Goal: Navigation & Orientation: Find specific page/section

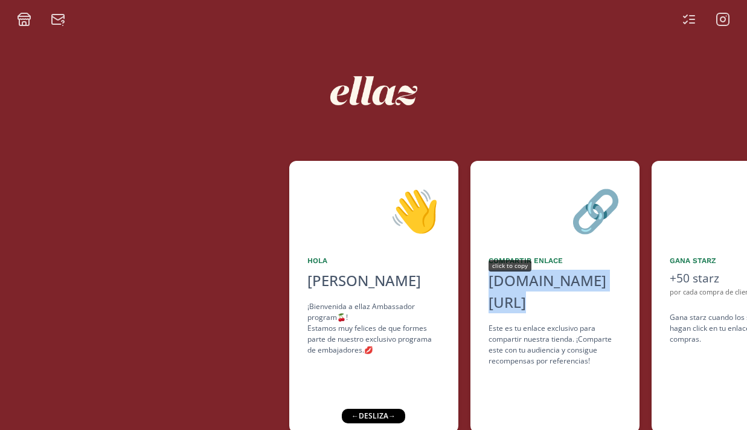
click at [531, 283] on div "[DOMAIN_NAME][URL]" at bounding box center [555, 291] width 133 height 44
click at [516, 282] on div "[DOMAIN_NAME][URL]" at bounding box center [555, 291] width 133 height 44
copy div "[DOMAIN_NAME][URL]"
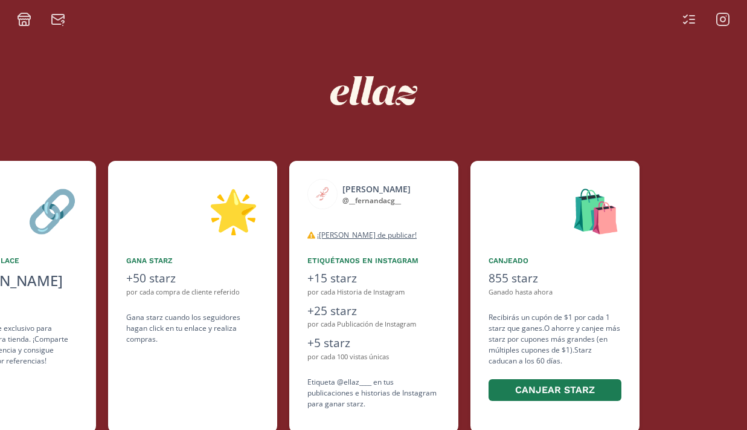
click at [696, 16] on icon at bounding box center [689, 19] width 15 height 15
click at [726, 15] on icon at bounding box center [723, 19] width 15 height 15
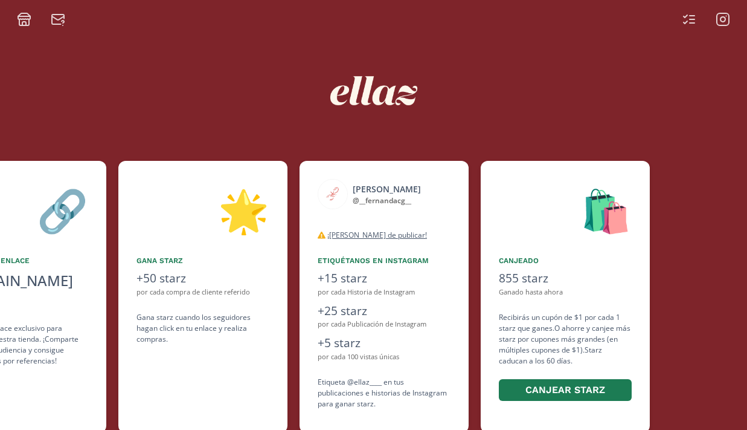
scroll to position [0, 544]
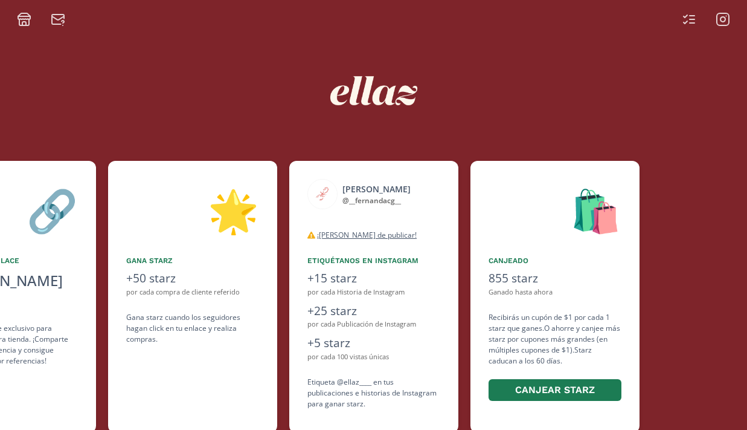
click at [60, 22] on icon at bounding box center [58, 19] width 15 height 15
click at [25, 24] on icon at bounding box center [24, 24] width 4 height 4
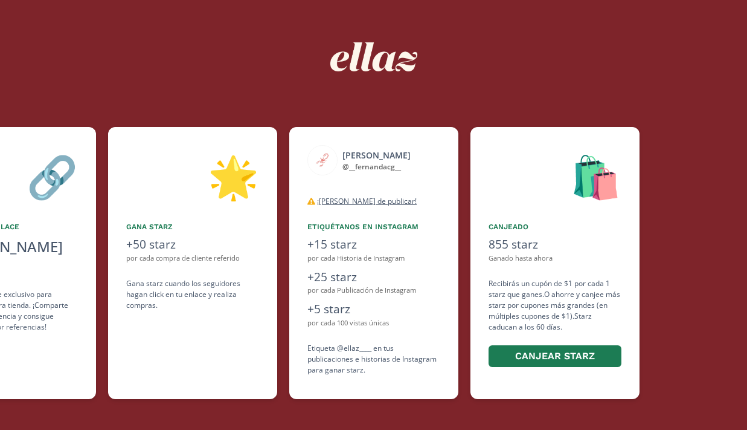
scroll to position [23, 0]
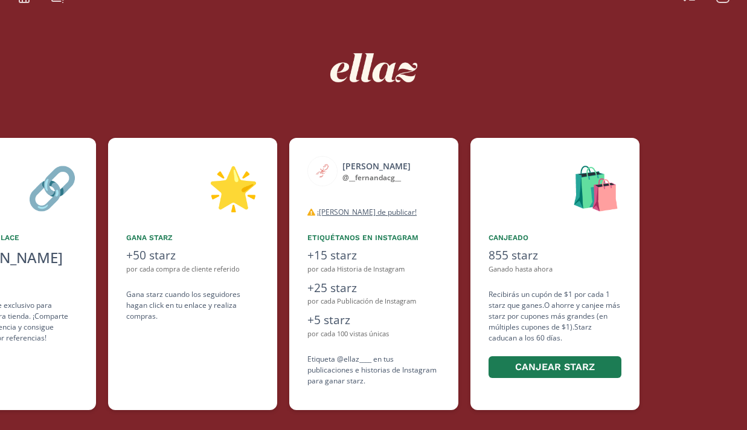
click at [565, 73] on div at bounding box center [373, 68] width 725 height 128
